Goal: Task Accomplishment & Management: Manage account settings

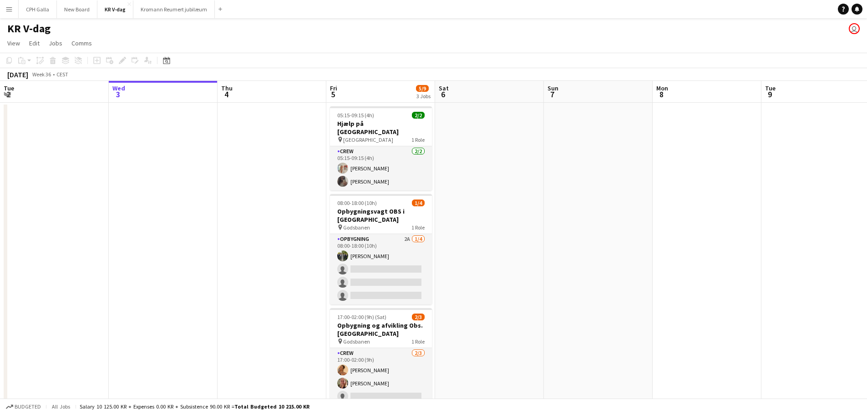
scroll to position [26, 0]
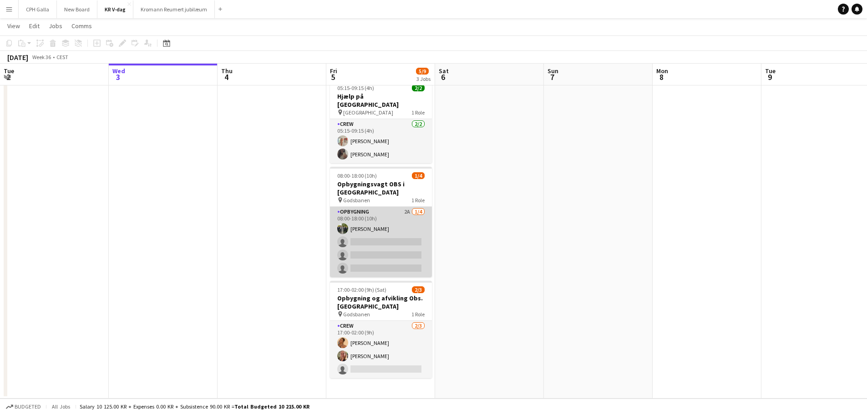
click at [386, 207] on app-card-role "Opbygning 2A [DATE] 08:00-18:00 (10h) [PERSON_NAME] single-neutral-actions sing…" at bounding box center [381, 242] width 102 height 71
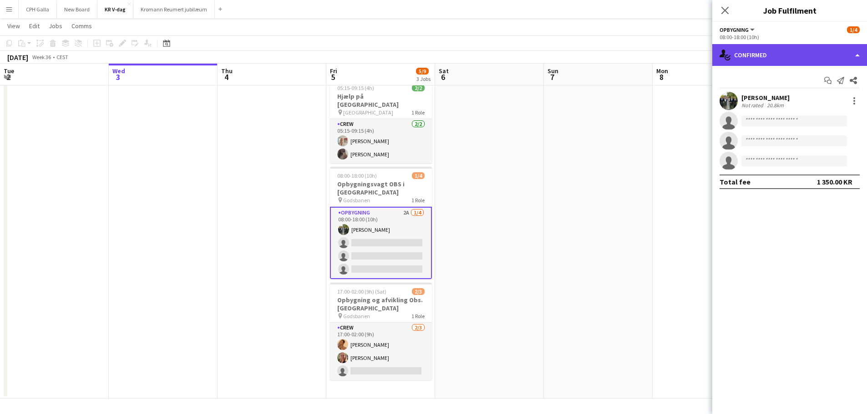
click at [850, 60] on div "single-neutral-actions-check-2 Confirmed" at bounding box center [789, 55] width 155 height 22
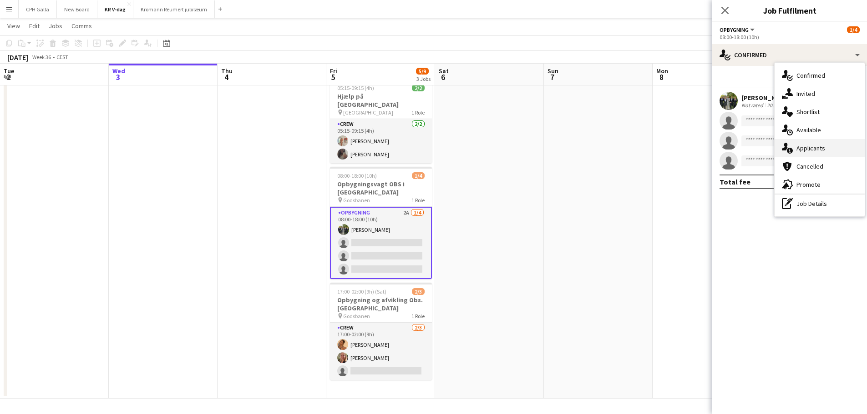
click at [814, 149] on span "Applicants" at bounding box center [810, 148] width 29 height 8
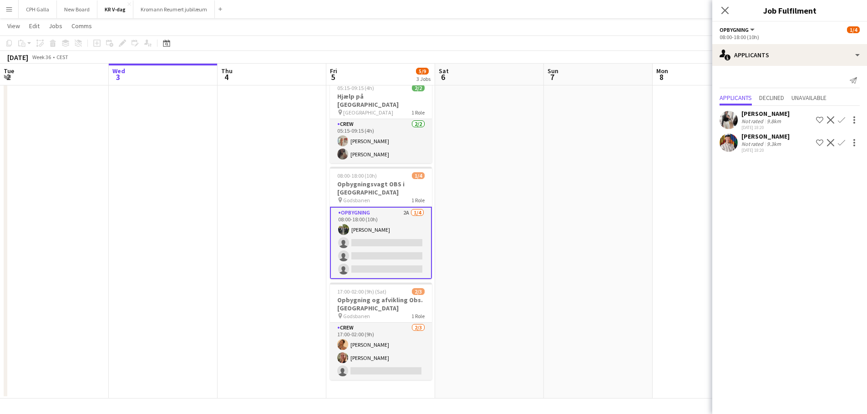
click at [843, 123] on app-icon "Confirm" at bounding box center [841, 119] width 7 height 7
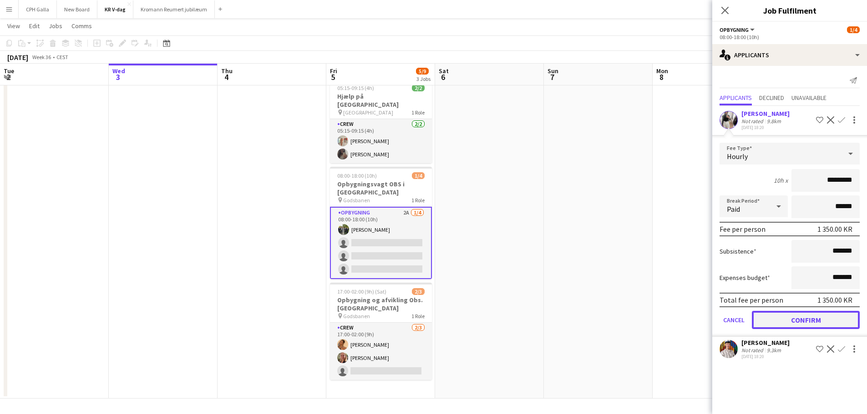
click at [819, 328] on button "Confirm" at bounding box center [806, 320] width 108 height 18
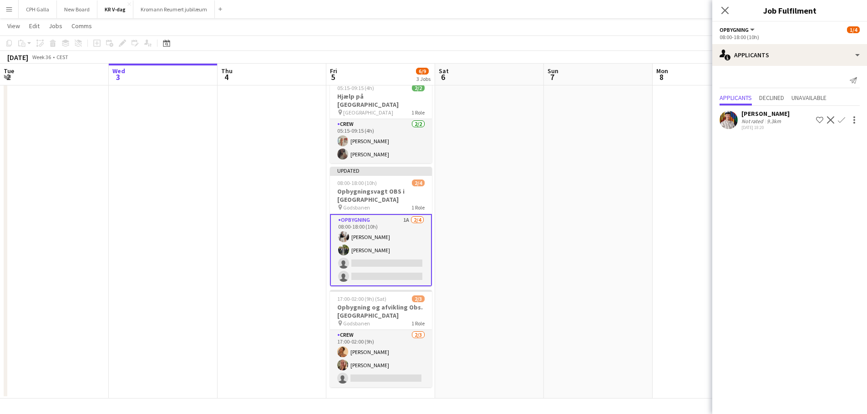
click at [839, 118] on app-icon "Confirm" at bounding box center [841, 119] width 7 height 7
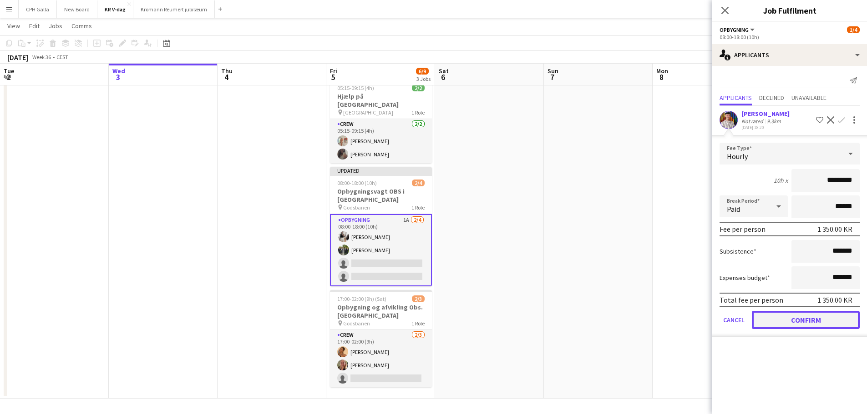
click at [817, 320] on button "Confirm" at bounding box center [806, 320] width 108 height 18
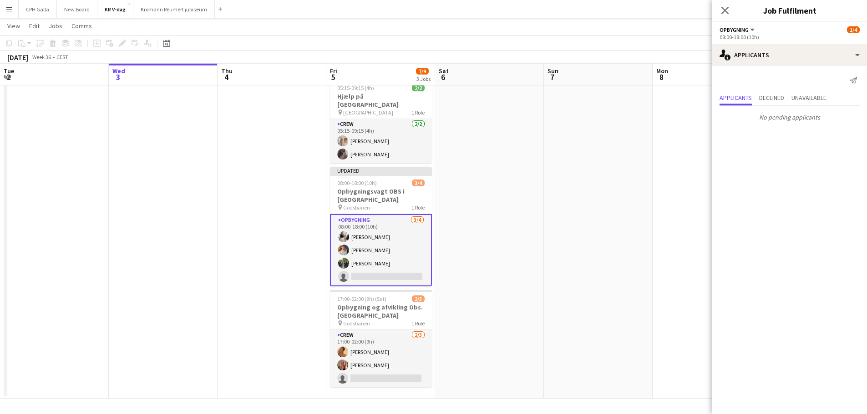
click at [557, 223] on app-date-cell at bounding box center [598, 237] width 109 height 323
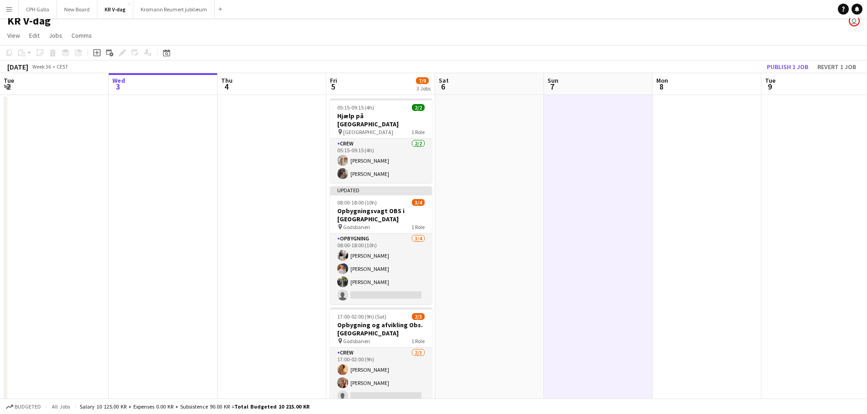
scroll to position [0, 0]
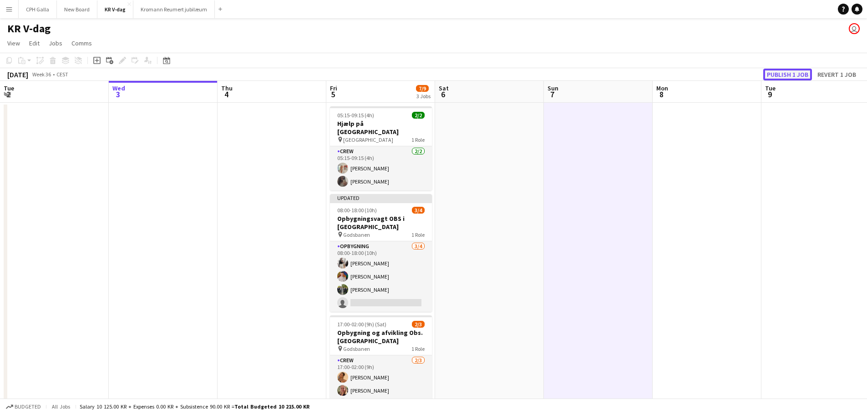
click at [777, 74] on button "Publish 1 job" at bounding box center [787, 75] width 49 height 12
